Goal: Transaction & Acquisition: Purchase product/service

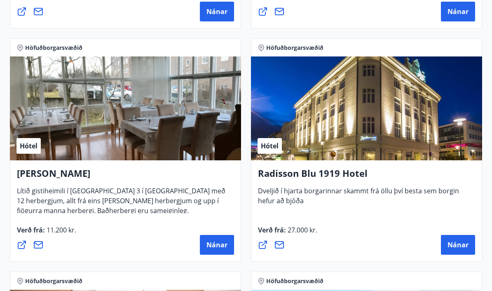
scroll to position [624, 0]
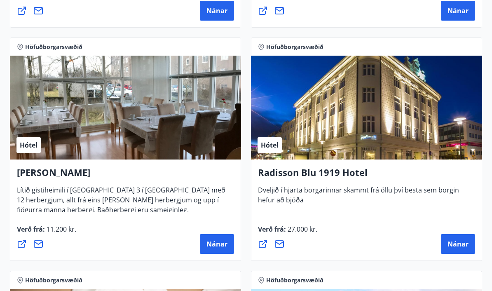
click at [458, 249] on button "Nánar" at bounding box center [458, 244] width 34 height 20
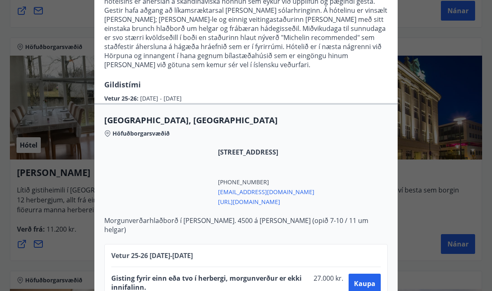
scroll to position [129, 0]
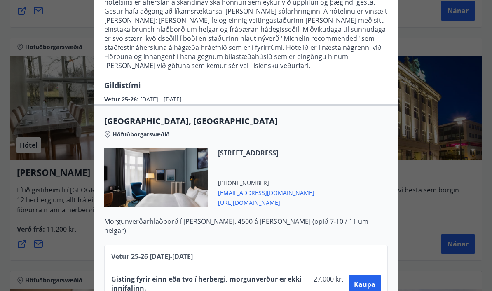
click at [427, 162] on div "Radisson Blu 1919 Hotel Til að bóka vinsamlegast sendið póst á netfangið [EMAIL…" at bounding box center [246, 16] width 492 height 291
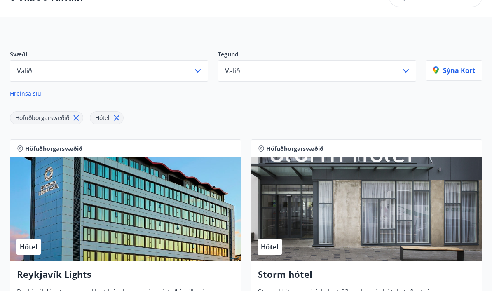
scroll to position [0, 0]
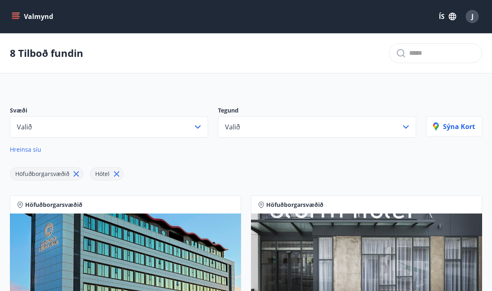
click at [18, 15] on icon "menu" at bounding box center [15, 14] width 7 height 1
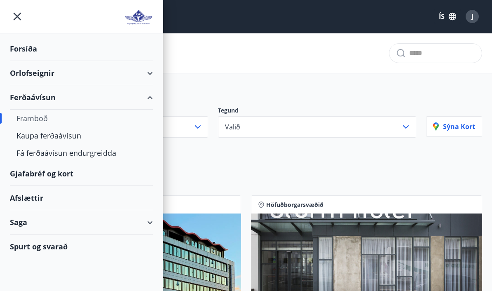
click at [33, 124] on div "Framboð" at bounding box center [81, 118] width 130 height 17
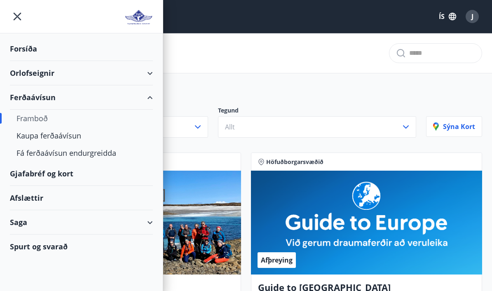
click at [64, 139] on div "Kaupa ferðaávísun" at bounding box center [81, 135] width 130 height 17
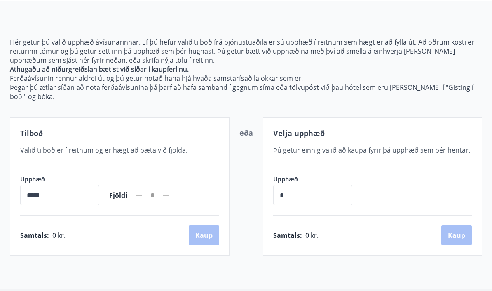
scroll to position [52, 0]
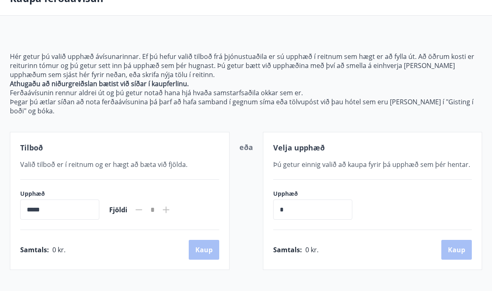
click at [64, 215] on input "*****" at bounding box center [59, 209] width 79 height 20
click at [30, 209] on input "*****" at bounding box center [59, 209] width 79 height 20
click at [171, 214] on icon at bounding box center [166, 210] width 10 height 10
click at [85, 211] on input "*****" at bounding box center [59, 209] width 79 height 20
click at [70, 217] on input "*****" at bounding box center [59, 209] width 79 height 20
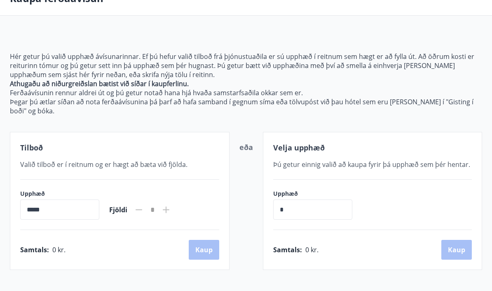
click at [70, 217] on input "*****" at bounding box center [59, 209] width 79 height 20
click at [86, 213] on input "*****" at bounding box center [59, 209] width 79 height 20
click at [41, 209] on input "*****" at bounding box center [59, 209] width 79 height 20
click at [302, 212] on input "*" at bounding box center [312, 209] width 79 height 20
click at [64, 218] on input "*****" at bounding box center [59, 209] width 79 height 20
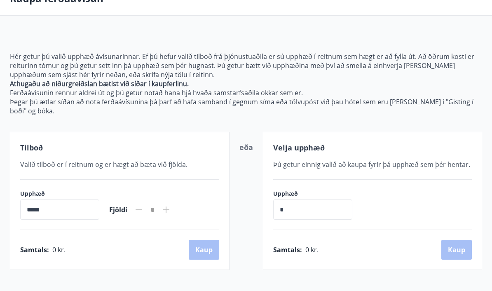
click at [70, 212] on input "*****" at bounding box center [59, 209] width 79 height 20
click at [317, 216] on input "*" at bounding box center [312, 209] width 79 height 20
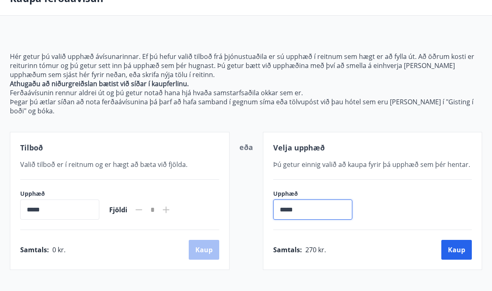
type input "******"
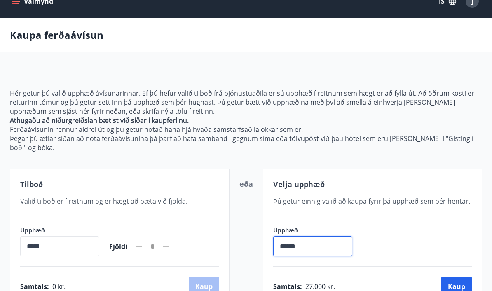
scroll to position [0, 0]
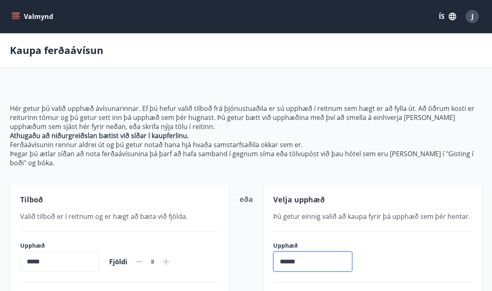
click at [22, 20] on button "Valmynd" at bounding box center [33, 16] width 47 height 15
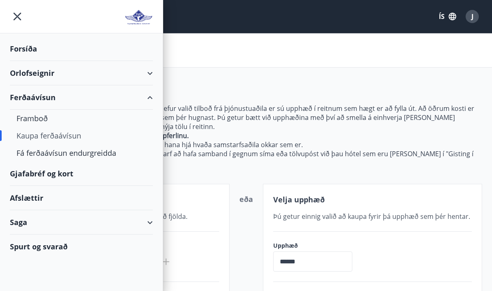
click at [44, 121] on div "Framboð" at bounding box center [81, 118] width 130 height 17
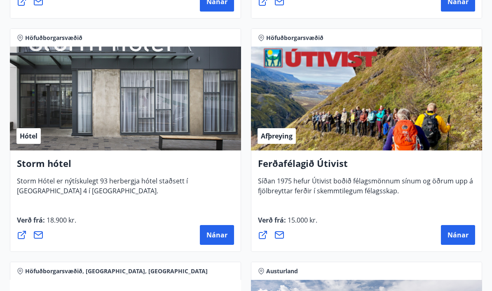
scroll to position [1054, 0]
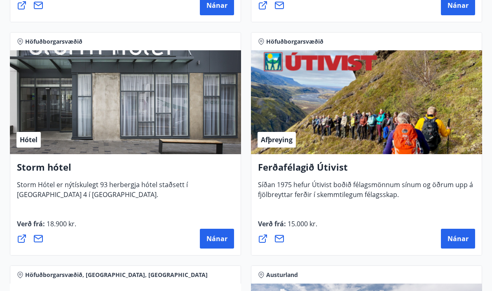
click at [219, 240] on span "Nánar" at bounding box center [217, 238] width 21 height 9
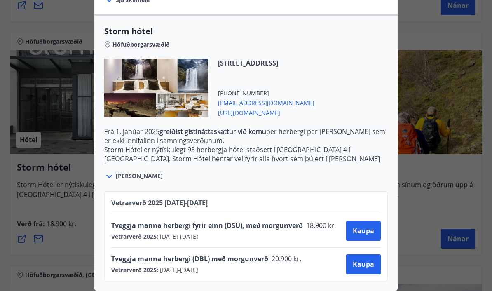
scroll to position [183, 0]
click at [369, 270] on button "Kaupa" at bounding box center [363, 264] width 35 height 20
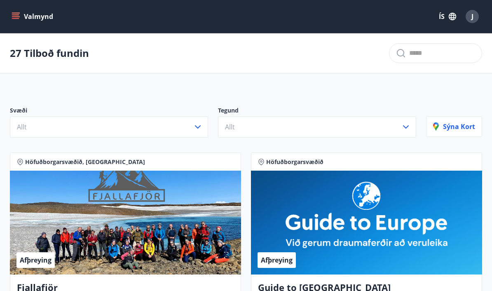
click at [19, 15] on icon "menu" at bounding box center [15, 14] width 7 height 1
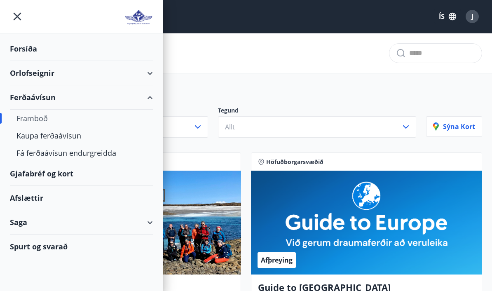
click at [55, 119] on div "Framboð" at bounding box center [81, 118] width 130 height 17
click at [42, 123] on div "Framboð" at bounding box center [81, 118] width 130 height 17
click at [29, 125] on div "Framboð" at bounding box center [81, 118] width 130 height 17
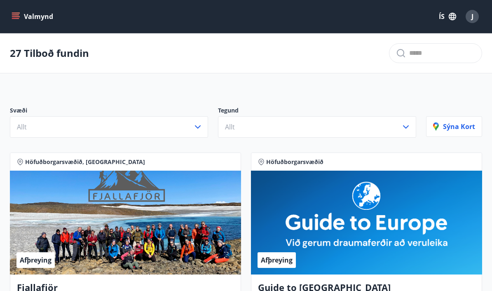
click at [195, 135] on button "Allt" at bounding box center [109, 126] width 198 height 21
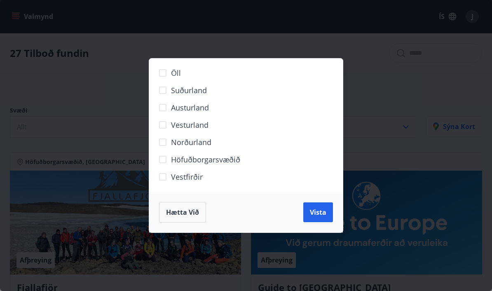
click at [395, 87] on div "Öll Suðurland [GEOGRAPHIC_DATA] [GEOGRAPHIC_DATA] Norðurland Höfuðborgarsvæðið …" at bounding box center [246, 145] width 492 height 291
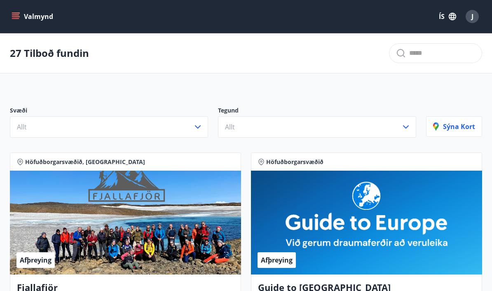
click at [401, 127] on button "Allt" at bounding box center [317, 126] width 198 height 21
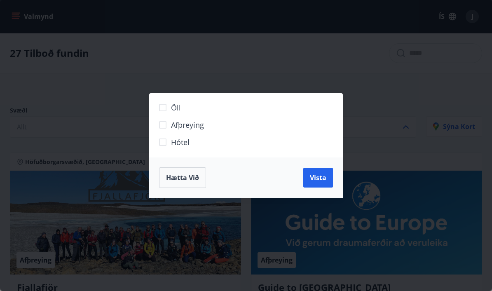
click at [192, 142] on label "Hótel" at bounding box center [241, 145] width 173 height 17
click at [317, 177] on span "Vista" at bounding box center [318, 177] width 16 height 9
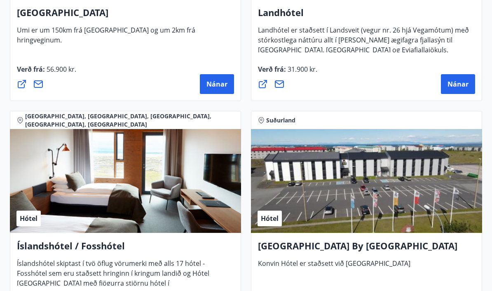
scroll to position [2417, 0]
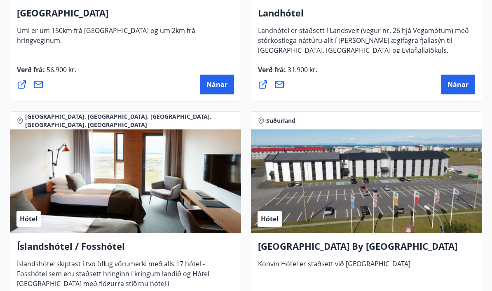
click at [216, 83] on span "Nánar" at bounding box center [217, 84] width 21 height 9
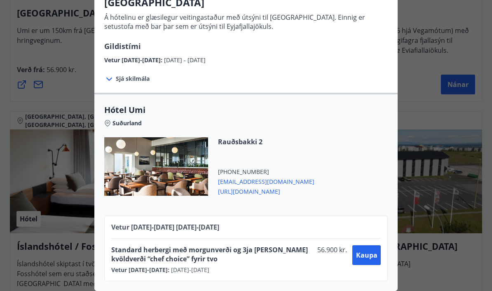
scroll to position [77, 0]
click at [424, 40] on div "UMI Hotel Á hótelinu er glæsilegur veitingastaður með útsýni til [GEOGRAPHIC_DA…" at bounding box center [246, 68] width 492 height 291
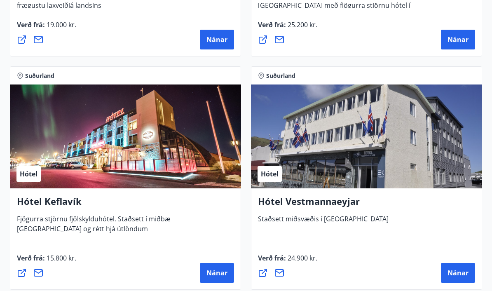
scroll to position [2025, 0]
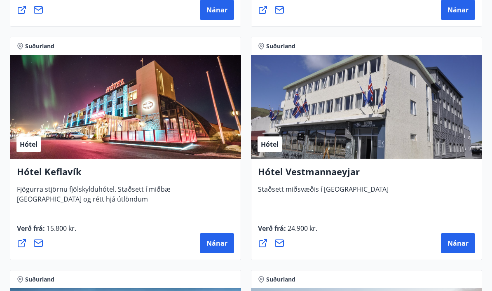
click at [215, 250] on button "Nánar" at bounding box center [217, 243] width 34 height 20
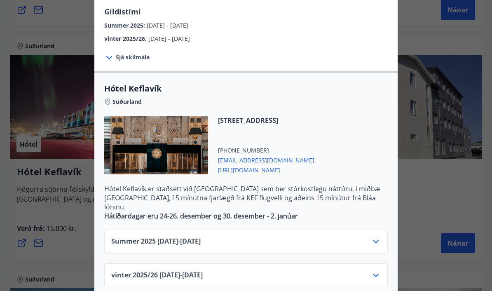
scroll to position [125, 0]
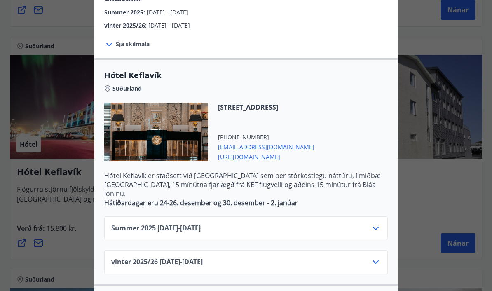
click at [362, 223] on div "Summer [PHONE_NUMBER][DATE] - [DATE]" at bounding box center [246, 231] width 270 height 16
click at [368, 223] on div "Summer [PHONE_NUMBER][DATE] - [DATE]" at bounding box center [246, 231] width 270 height 16
click at [371, 223] on icon at bounding box center [376, 228] width 10 height 10
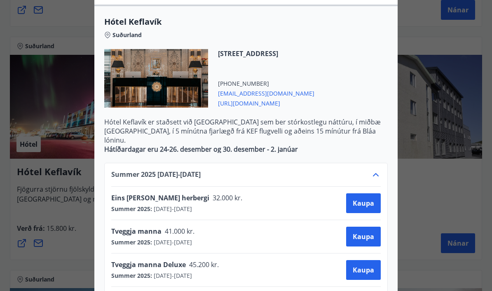
scroll to position [190, 0]
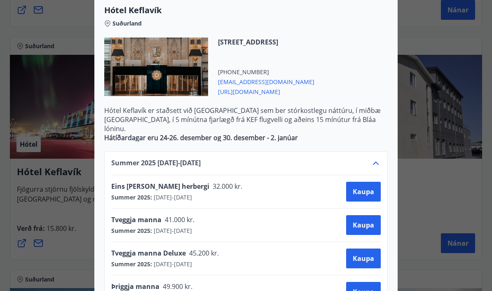
click at [420, 199] on div at bounding box center [246, 145] width 492 height 291
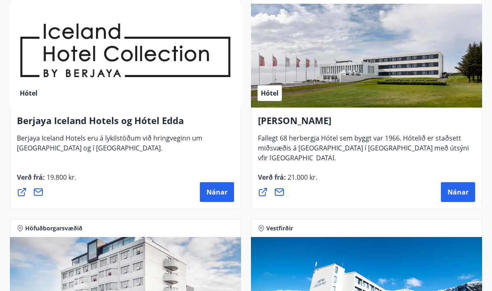
scroll to position [894, 0]
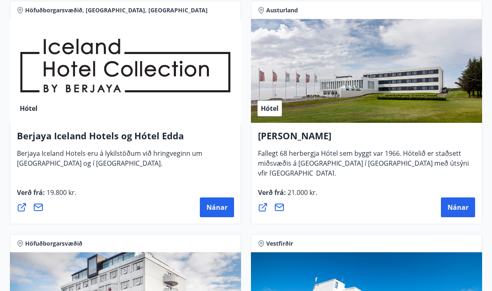
click at [218, 210] on span "Nánar" at bounding box center [217, 207] width 21 height 9
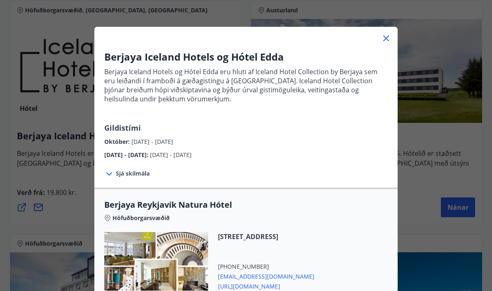
scroll to position [12, 0]
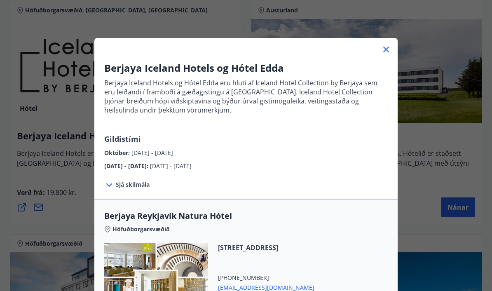
click at [110, 189] on icon at bounding box center [109, 185] width 10 height 10
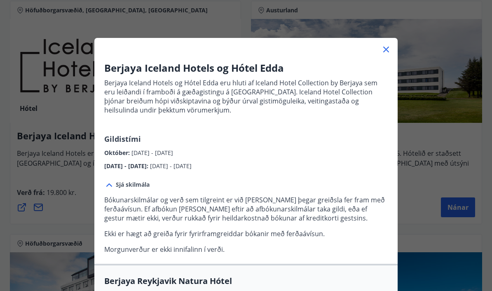
click at [116, 185] on span "Sjá skilmála" at bounding box center [133, 185] width 34 height 8
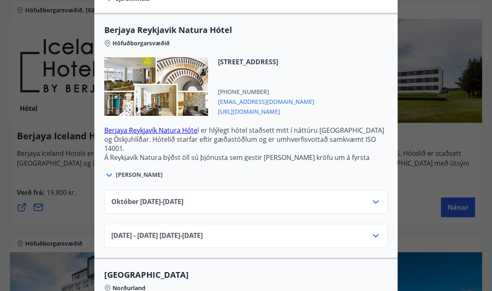
scroll to position [240, 0]
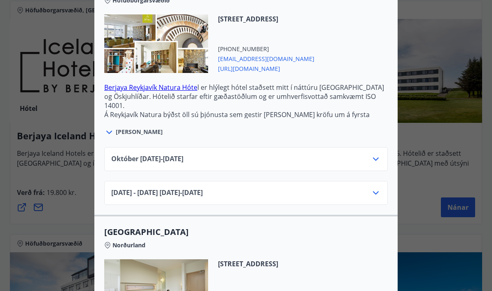
click at [372, 163] on icon at bounding box center [376, 159] width 10 height 10
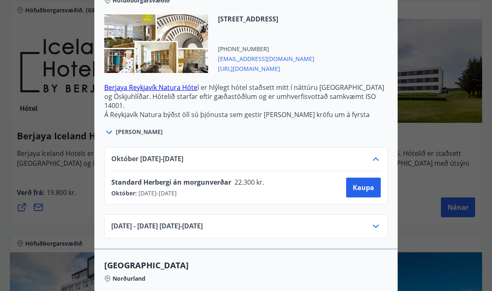
click at [372, 225] on icon at bounding box center [376, 226] width 10 height 10
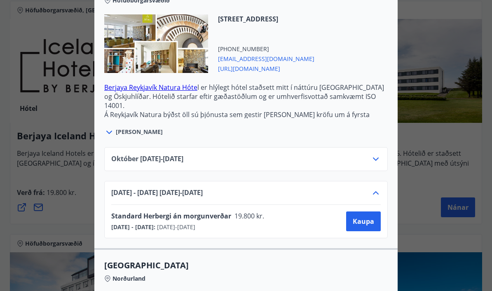
click at [373, 163] on icon at bounding box center [376, 159] width 10 height 10
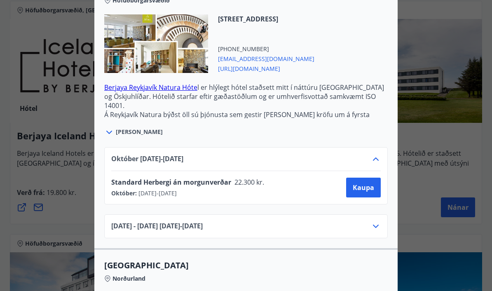
click at [376, 159] on icon at bounding box center [376, 159] width 10 height 10
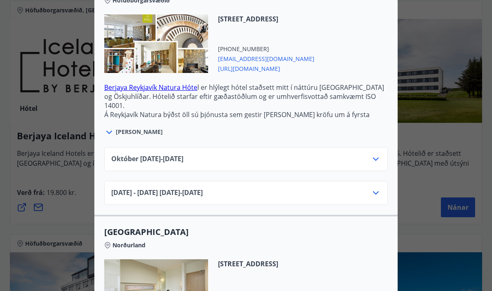
click at [373, 188] on icon at bounding box center [376, 193] width 10 height 10
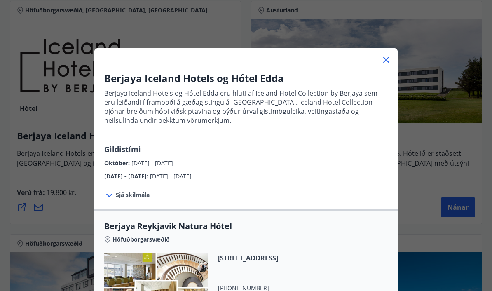
scroll to position [1, 0]
click at [385, 61] on icon at bounding box center [386, 60] width 10 height 10
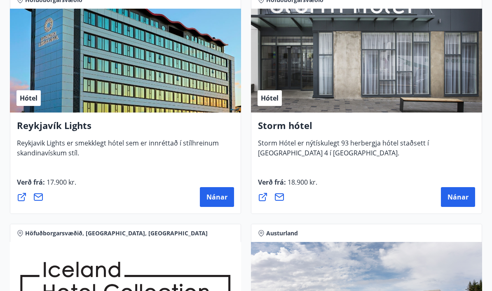
scroll to position [671, 0]
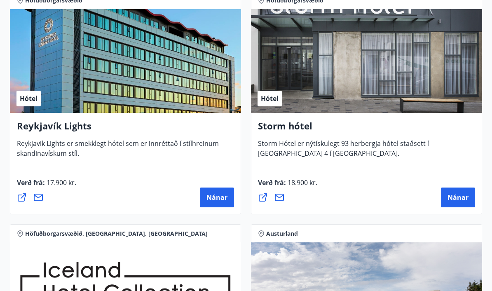
click at [459, 191] on button "Nánar" at bounding box center [458, 198] width 34 height 20
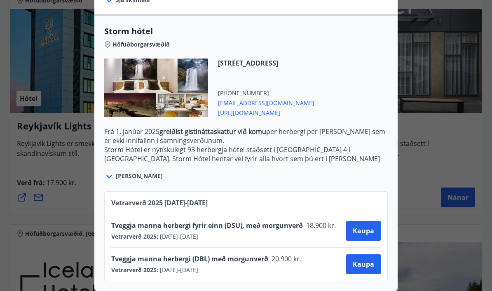
scroll to position [183, 0]
click at [423, 129] on div at bounding box center [246, 145] width 492 height 291
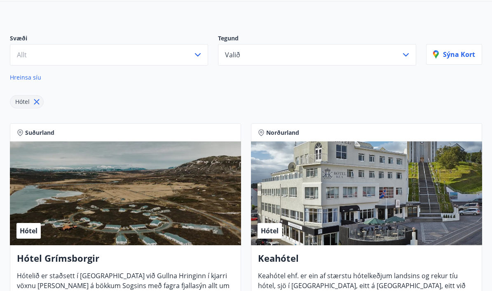
scroll to position [0, 0]
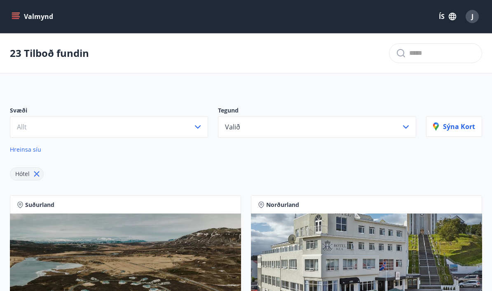
click at [38, 174] on icon at bounding box center [36, 173] width 9 height 9
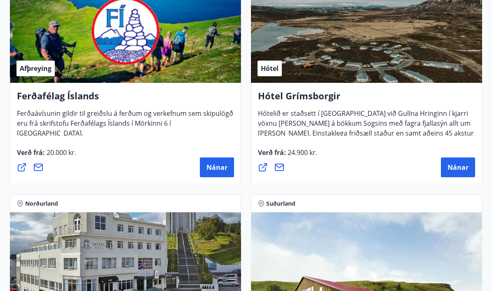
scroll to position [400, 0]
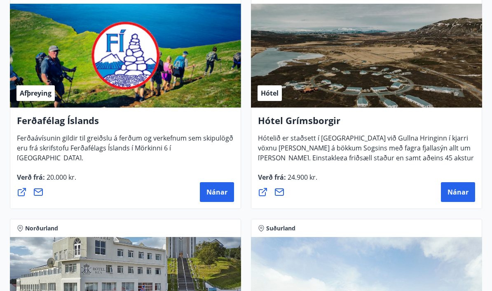
click at [462, 188] on span "Nánar" at bounding box center [458, 192] width 21 height 9
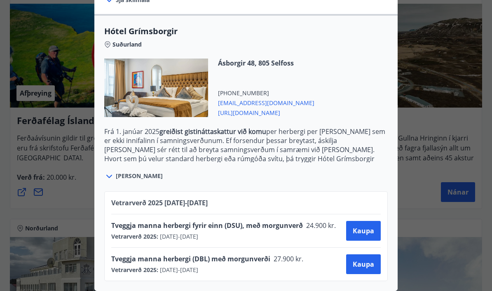
scroll to position [192, 0]
click at [423, 128] on div at bounding box center [246, 145] width 492 height 291
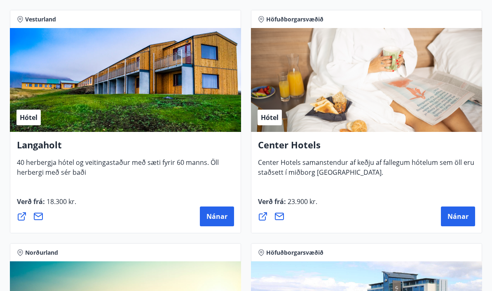
scroll to position [2017, 0]
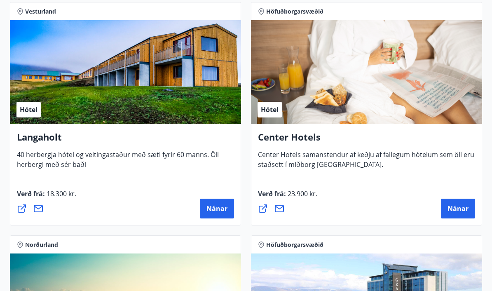
click at [464, 201] on button "Nánar" at bounding box center [458, 209] width 34 height 20
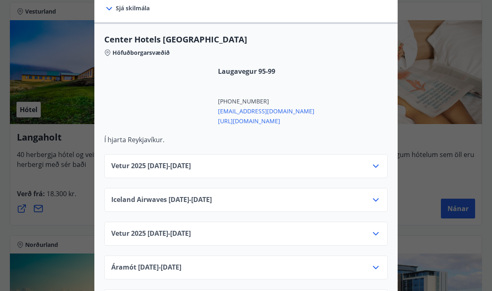
scroll to position [262, 0]
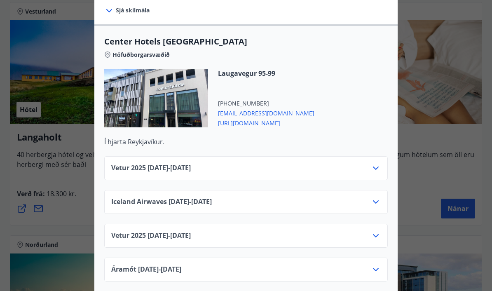
click at [368, 197] on div "Iceland Airwaves [DATE] - [DATE]" at bounding box center [246, 205] width 270 height 16
click at [373, 197] on icon at bounding box center [376, 202] width 10 height 10
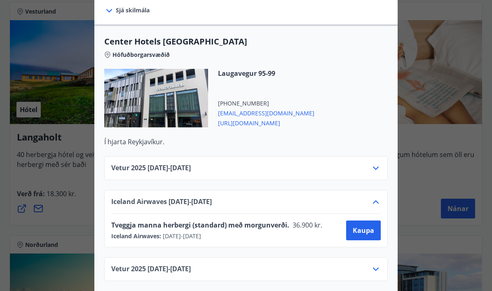
click at [372, 197] on icon at bounding box center [376, 202] width 10 height 10
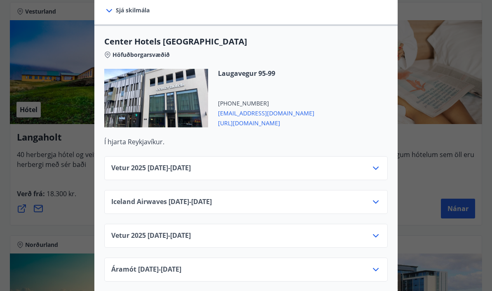
click at [373, 163] on icon at bounding box center [376, 168] width 10 height 10
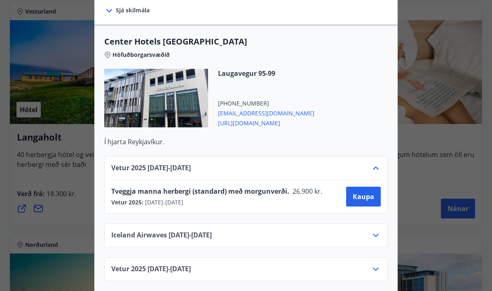
click at [376, 156] on div "Vetur [PHONE_NUMBER][DATE] - [DATE] Tveggja manna herbergi (standard) með morgu…" at bounding box center [246, 184] width 284 height 57
click at [372, 163] on icon at bounding box center [376, 168] width 10 height 10
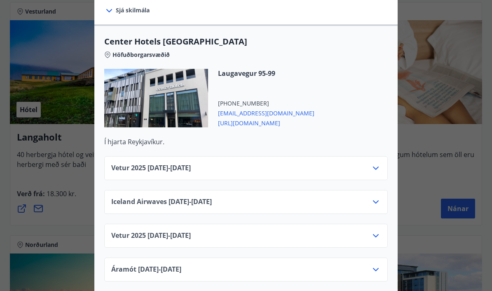
click at [371, 231] on icon at bounding box center [376, 236] width 10 height 10
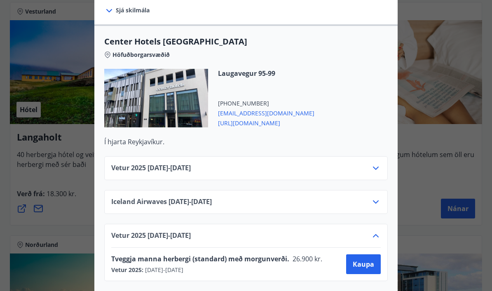
click at [367, 235] on div "Vetur [PHONE_NUMBER][DATE] - [DATE]" at bounding box center [246, 239] width 270 height 16
click at [371, 231] on icon at bounding box center [376, 236] width 10 height 10
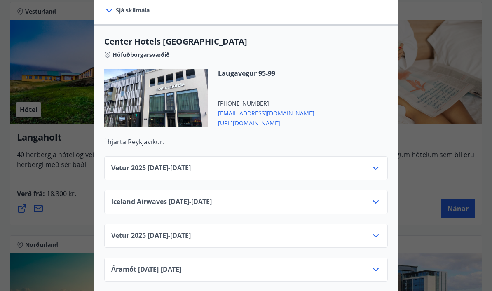
click at [375, 258] on div "Áramót [DATE] - [DATE]" at bounding box center [246, 270] width 284 height 24
click at [378, 265] on icon at bounding box center [376, 270] width 10 height 10
click at [374, 265] on icon at bounding box center [376, 270] width 10 height 10
click at [444, 260] on div at bounding box center [246, 145] width 492 height 291
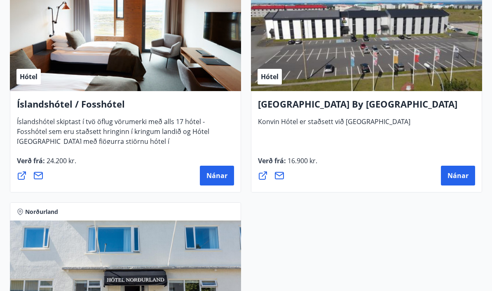
scroll to position [2982, 0]
